Goal: Subscribe to service/newsletter

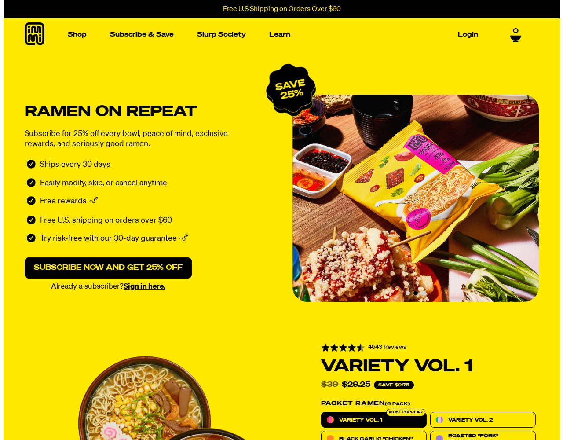
scroll to position [176, 0]
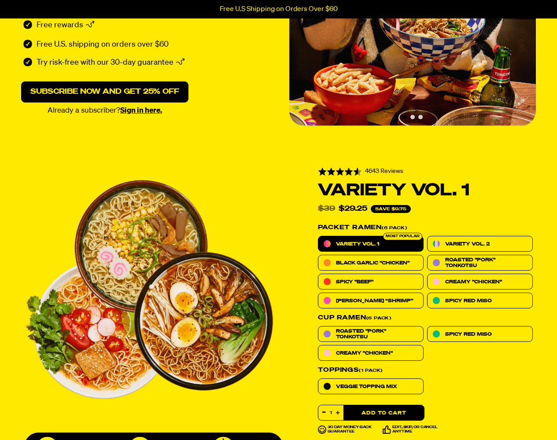
click at [331, 413] on input "1" at bounding box center [330, 412] width 25 height 15
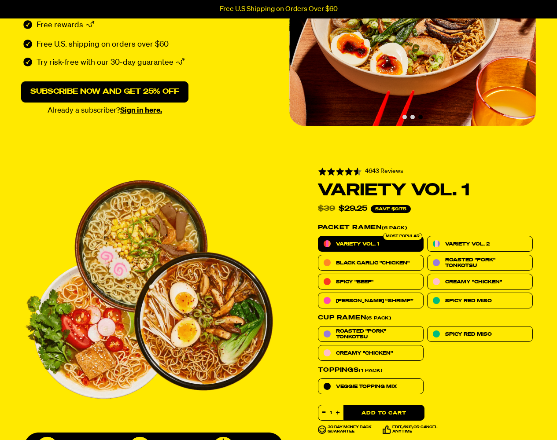
type input "1"
click at [384, 413] on button "Add to Cart" at bounding box center [383, 413] width 81 height 16
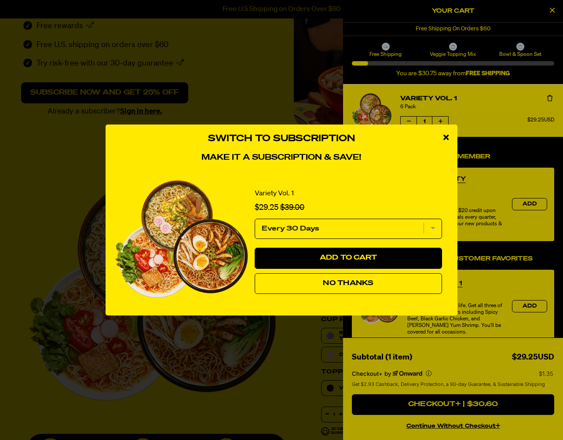
select select "Every 30 Days"
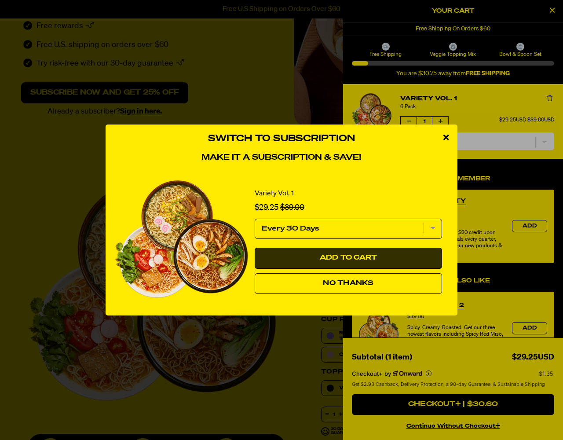
click at [349, 258] on span "Add to Cart" at bounding box center [349, 257] width 58 height 7
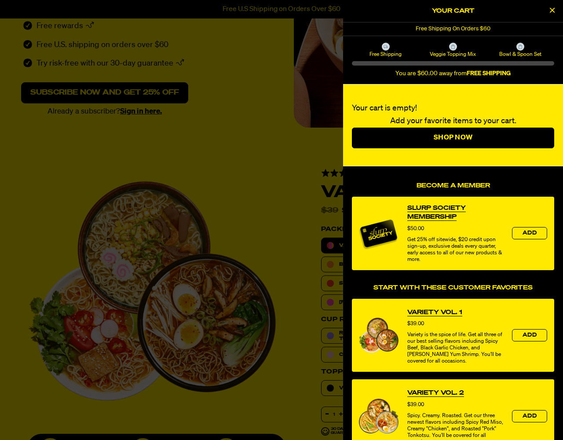
select select "Every 30 Days"
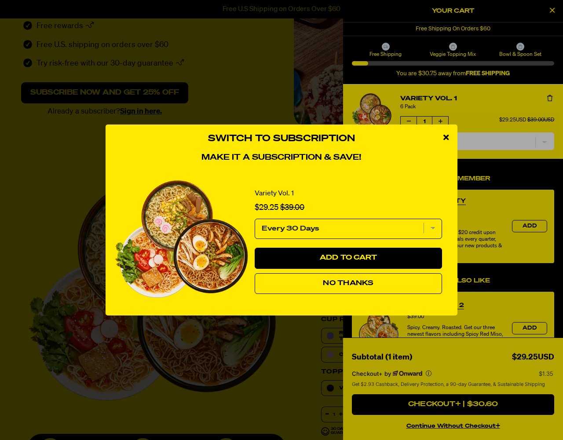
click at [349, 283] on span "No Thanks" at bounding box center [348, 283] width 51 height 7
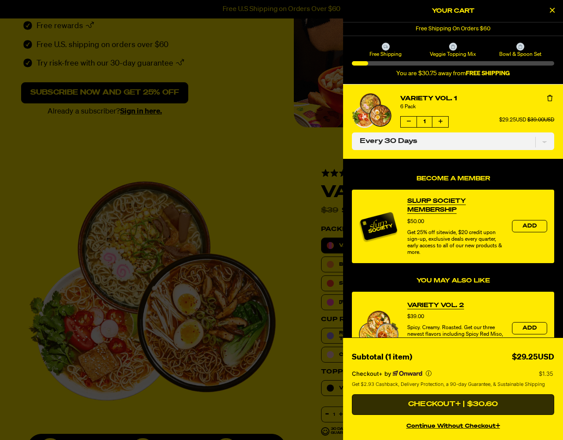
click at [453, 404] on button "Checkout+ | $30.60" at bounding box center [453, 404] width 202 height 21
